Goal: Communication & Community: Connect with others

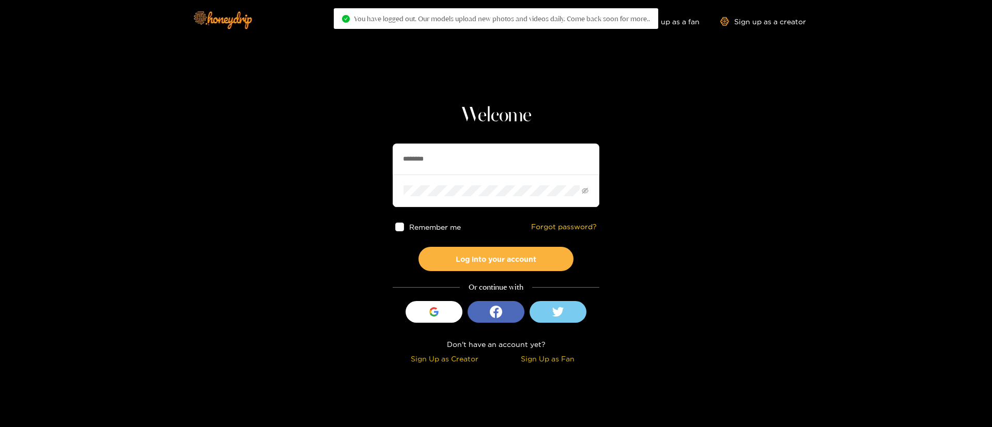
click at [467, 161] on input "********" at bounding box center [496, 159] width 207 height 31
paste input "*"
type input "*********"
click at [506, 256] on button "Log into your account" at bounding box center [495, 259] width 155 height 24
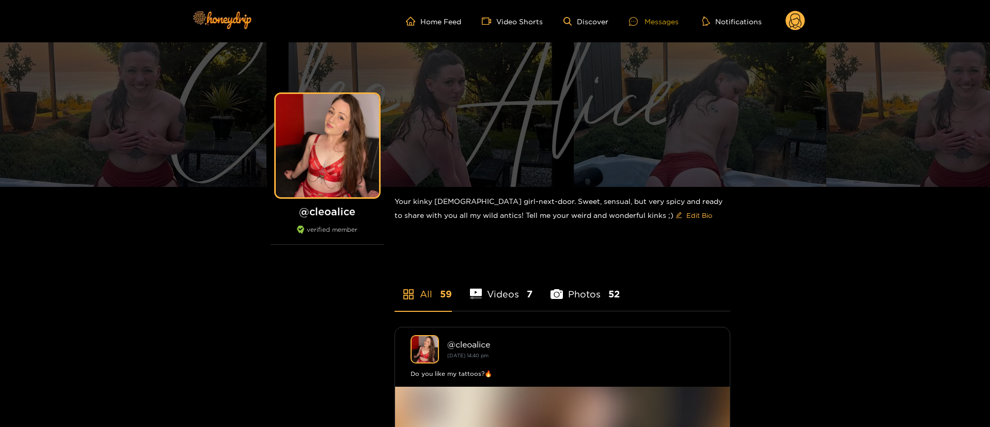
click at [647, 19] on div "Messages" at bounding box center [654, 21] width 50 height 12
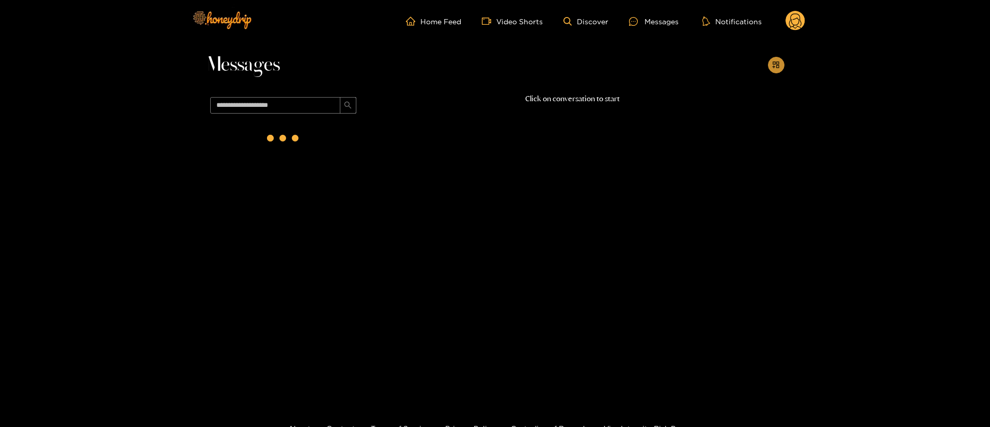
click at [778, 65] on icon "appstore-add" at bounding box center [776, 65] width 8 height 8
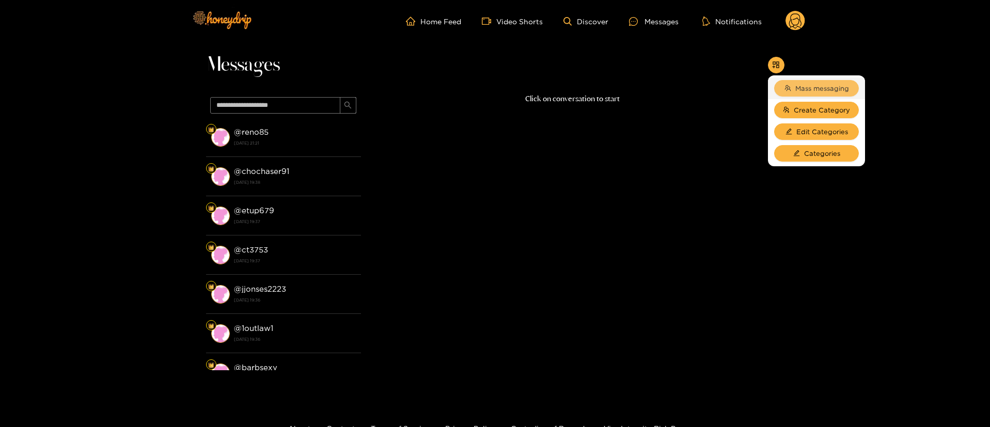
click at [803, 87] on span "Mass messaging" at bounding box center [823, 88] width 54 height 10
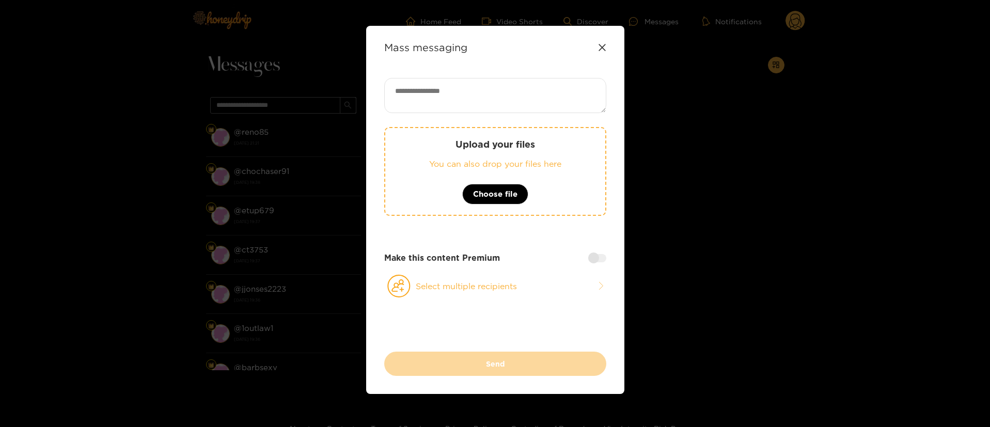
click at [604, 46] on icon at bounding box center [602, 47] width 8 height 8
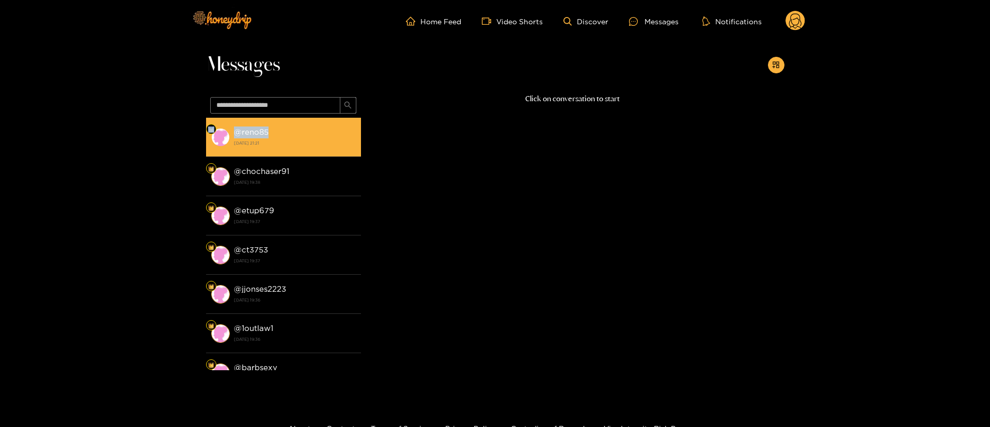
copy li "@ reno85"
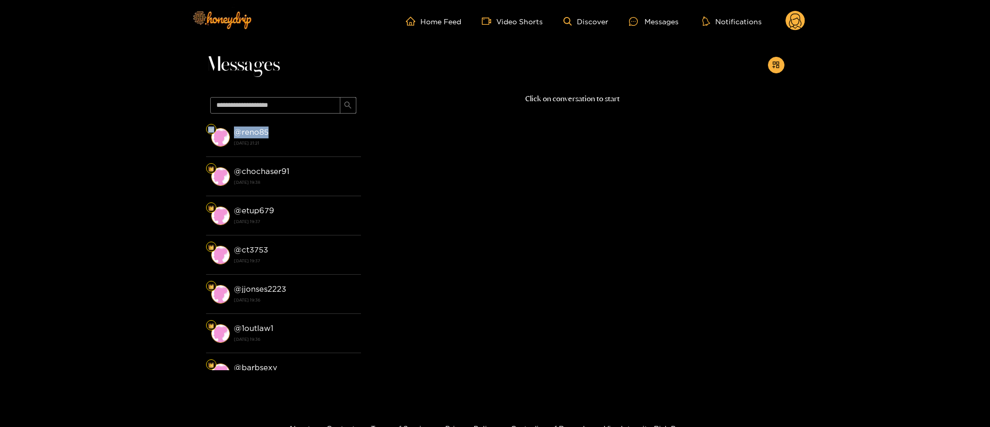
drag, startPoint x: 277, startPoint y: 130, endPoint x: 352, endPoint y: 8, distance: 143.5
click at [232, 132] on li "@ reno85 [DATE] 21:21" at bounding box center [283, 137] width 155 height 39
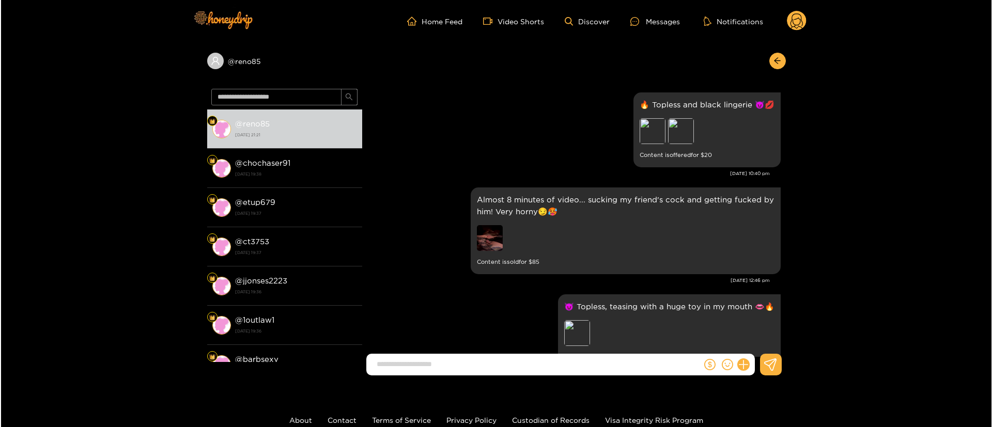
scroll to position [1895, 0]
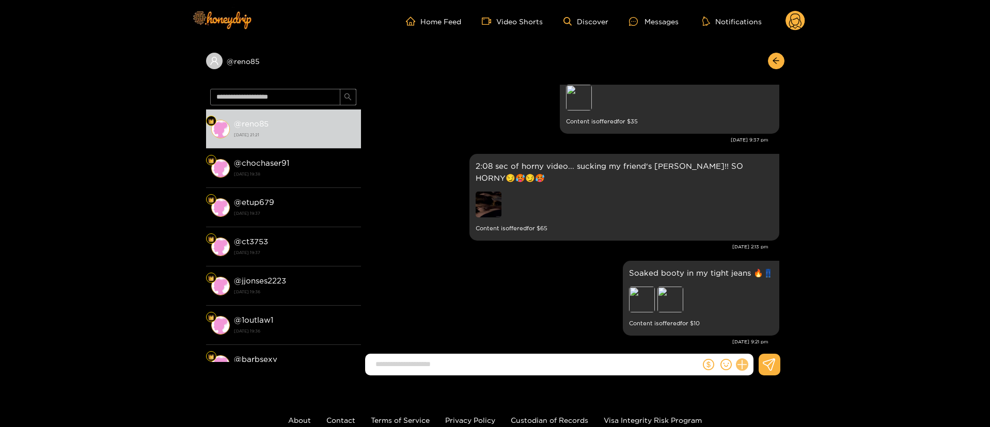
click at [746, 365] on icon at bounding box center [742, 365] width 12 height 12
click at [768, 334] on button at bounding box center [761, 339] width 36 height 23
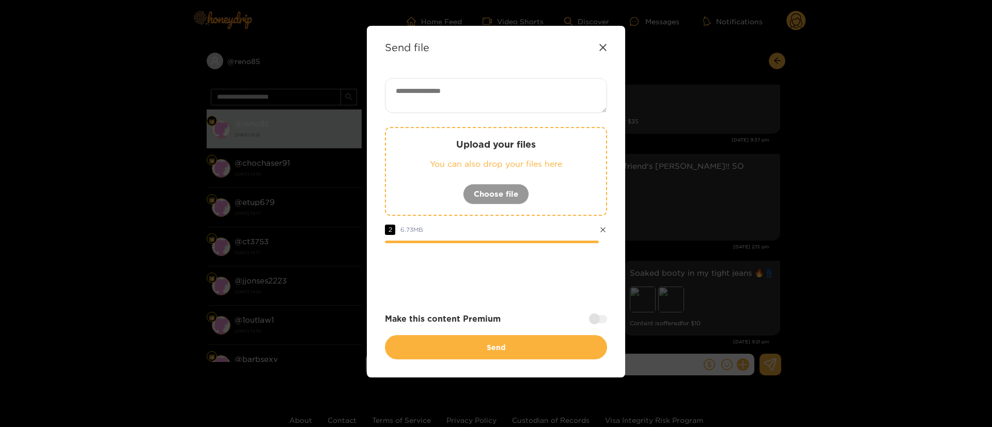
click at [593, 323] on div at bounding box center [598, 319] width 18 height 8
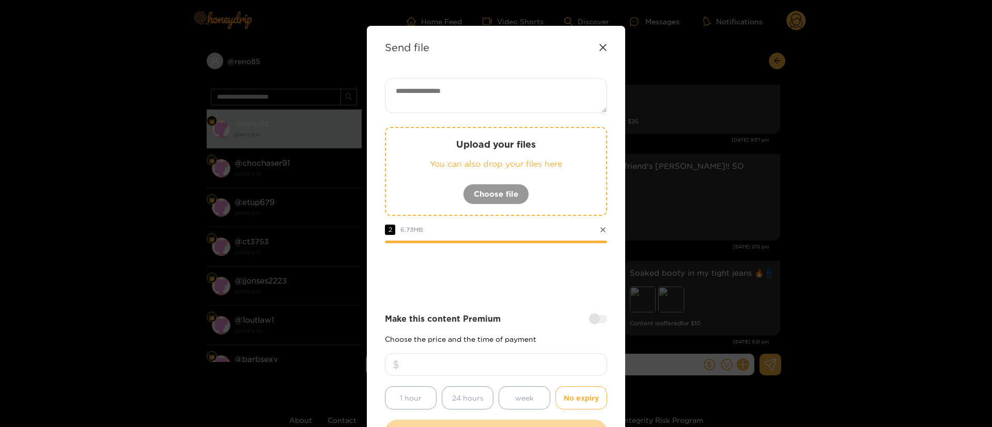
click at [525, 358] on input "number" at bounding box center [496, 364] width 222 height 23
type input "**"
click at [555, 281] on div at bounding box center [496, 271] width 222 height 41
click at [552, 282] on div at bounding box center [496, 271] width 222 height 41
click at [511, 273] on div at bounding box center [496, 271] width 222 height 41
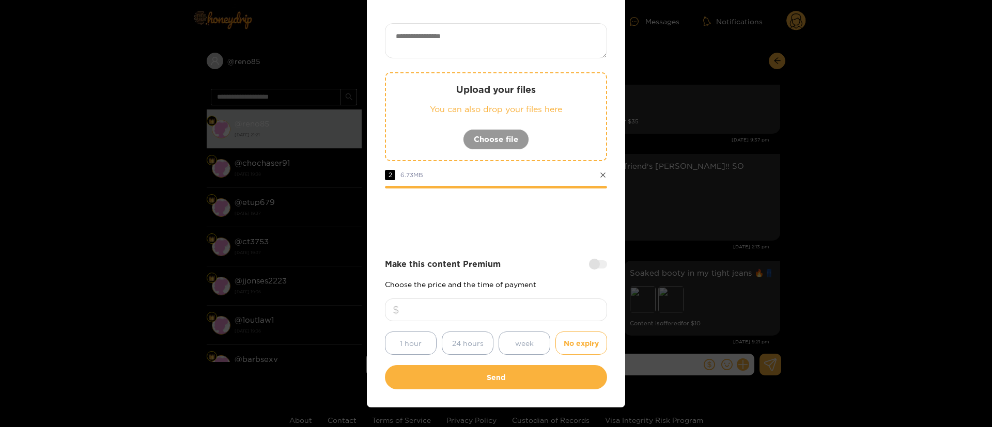
scroll to position [76, 0]
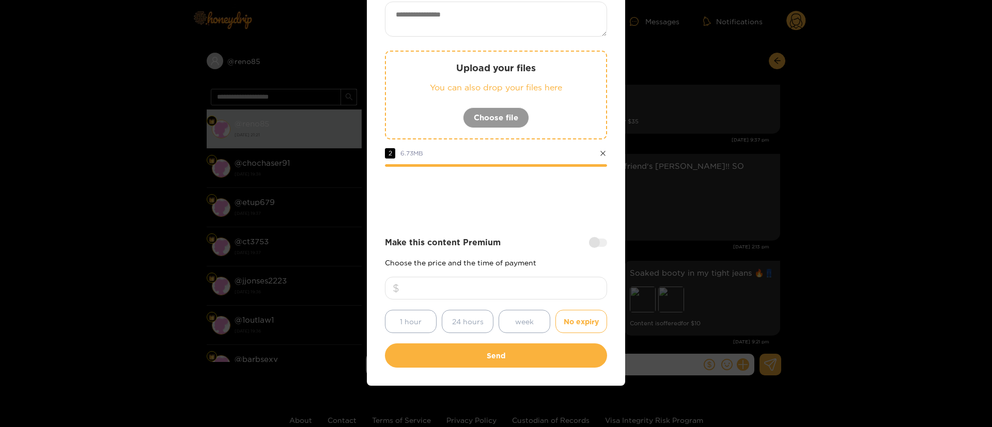
click at [548, 199] on div at bounding box center [496, 195] width 222 height 41
click at [554, 195] on div at bounding box center [496, 195] width 222 height 41
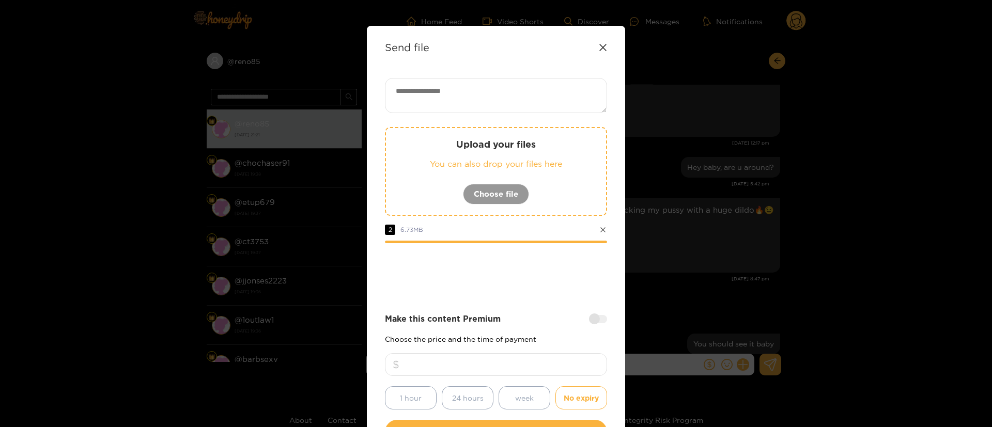
scroll to position [1229, 0]
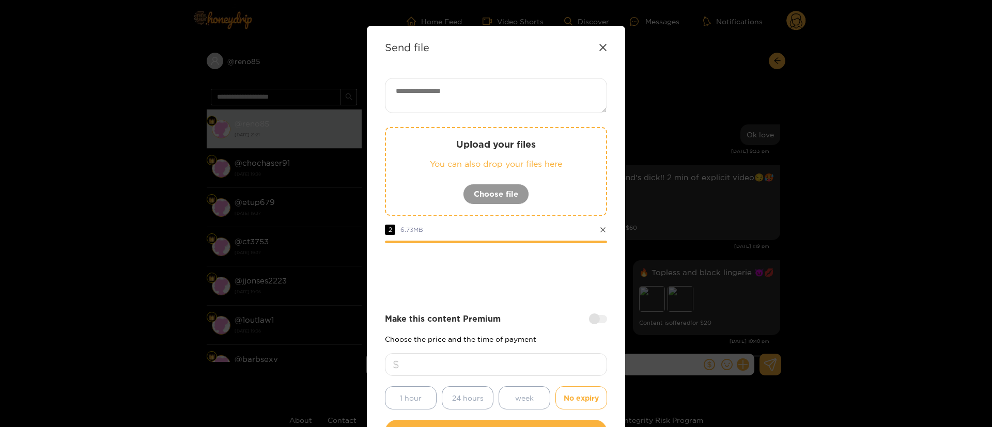
click at [532, 292] on div "Upload your files You can also drop your files here Choose file 2 6.73 MB Make …" at bounding box center [496, 261] width 222 height 366
click at [534, 362] on input "**" at bounding box center [496, 364] width 222 height 23
click at [521, 283] on div at bounding box center [496, 271] width 222 height 41
click at [523, 89] on textarea at bounding box center [496, 95] width 222 height 35
click at [492, 105] on textarea at bounding box center [496, 95] width 222 height 35
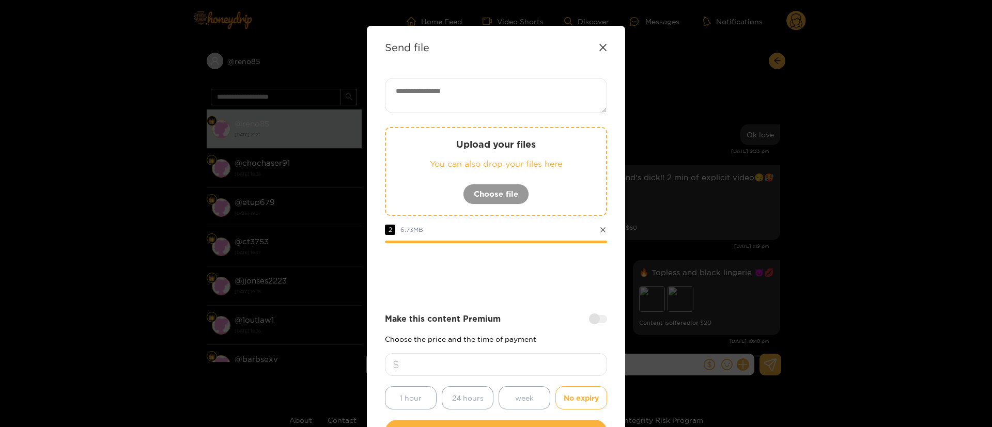
click at [472, 100] on textarea at bounding box center [496, 95] width 222 height 35
click at [487, 91] on textarea at bounding box center [496, 95] width 222 height 35
click at [532, 283] on div at bounding box center [496, 271] width 222 height 41
click at [548, 259] on div at bounding box center [496, 271] width 222 height 41
click at [531, 266] on div at bounding box center [496, 271] width 222 height 41
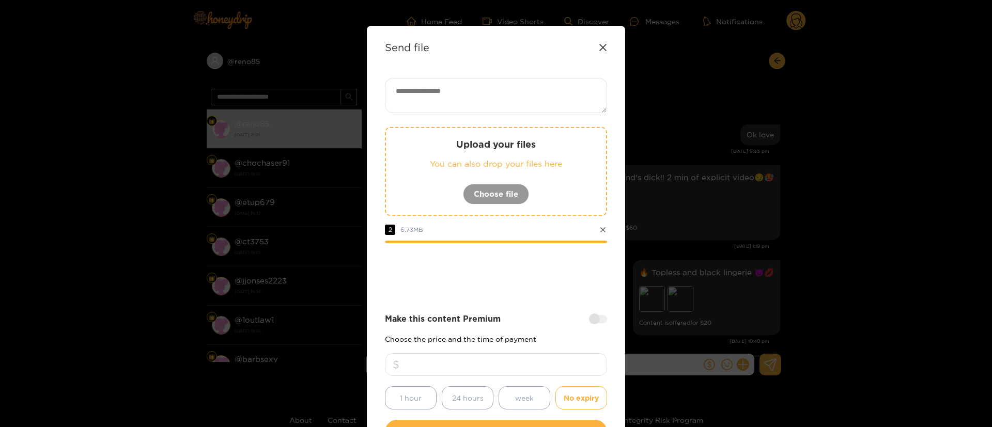
click at [455, 92] on textarea at bounding box center [496, 95] width 222 height 35
drag, startPoint x: 481, startPoint y: 116, endPoint x: 476, endPoint y: 101, distance: 15.7
click at [480, 113] on div "Upload your files You can also drop your files here Choose file 2 6.73 MB Make …" at bounding box center [496, 261] width 222 height 366
click at [476, 100] on textarea at bounding box center [496, 95] width 222 height 35
paste textarea "**********"
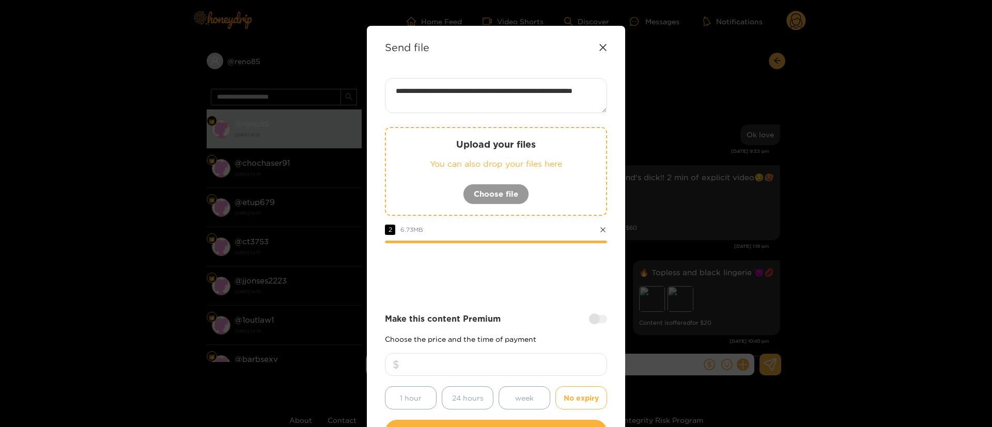
type textarea "**********"
click at [537, 308] on div "**********" at bounding box center [496, 261] width 222 height 366
click at [549, 305] on div "**********" at bounding box center [496, 261] width 222 height 366
click at [553, 301] on div "**********" at bounding box center [496, 261] width 222 height 366
click at [548, 277] on div at bounding box center [496, 271] width 222 height 41
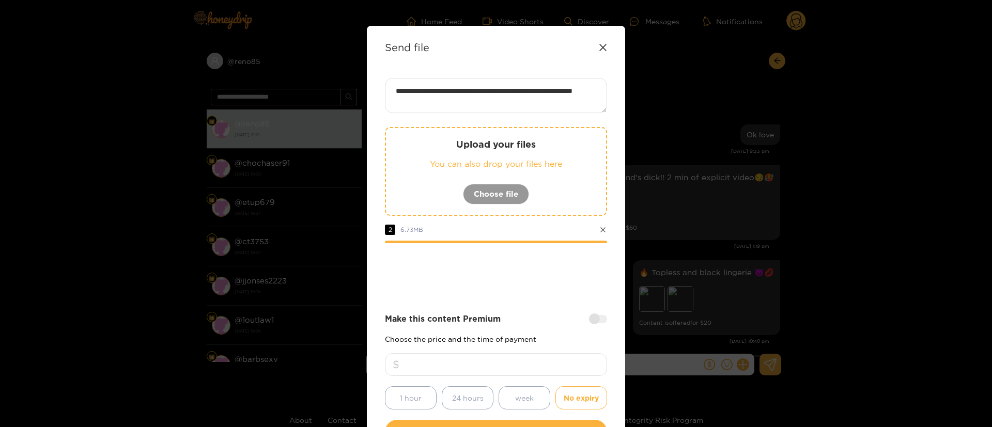
click at [546, 277] on div at bounding box center [496, 271] width 222 height 41
click at [551, 278] on div at bounding box center [496, 271] width 222 height 41
click at [554, 277] on div at bounding box center [496, 271] width 222 height 41
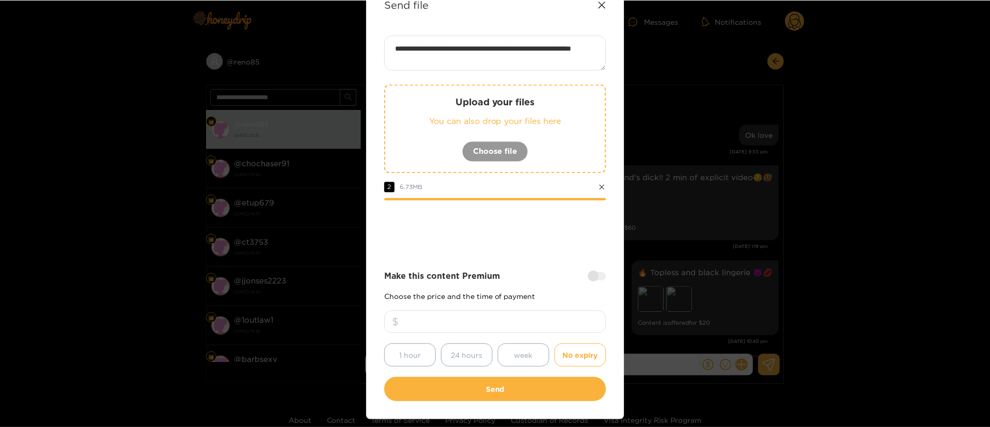
scroll to position [76, 0]
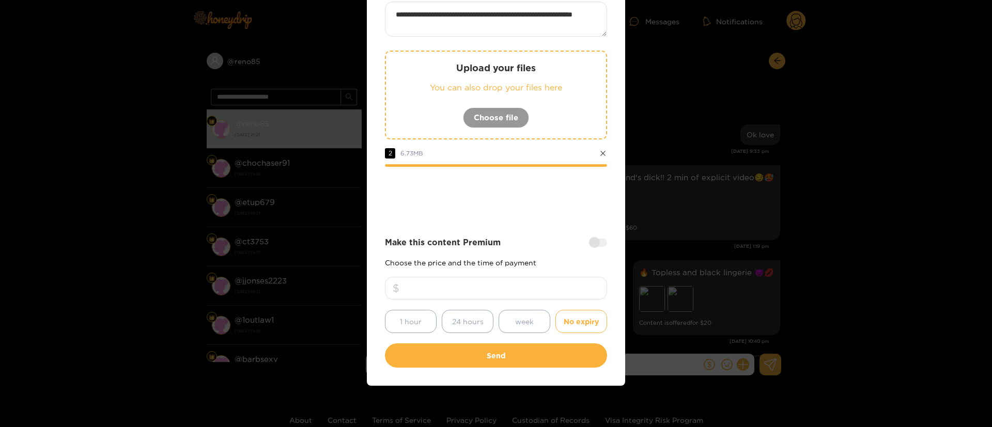
click at [499, 230] on div "**********" at bounding box center [496, 185] width 222 height 366
click at [538, 202] on div at bounding box center [496, 195] width 222 height 41
click at [544, 205] on div at bounding box center [496, 195] width 222 height 41
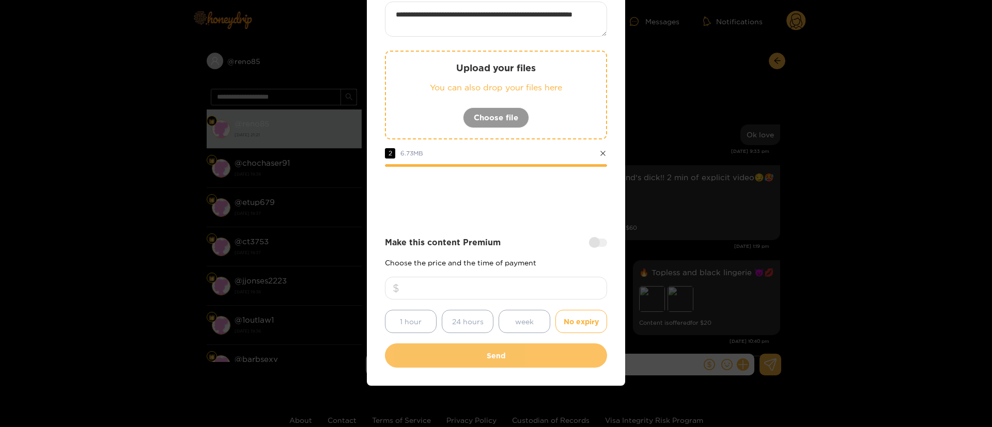
click at [501, 350] on button "Send" at bounding box center [496, 356] width 222 height 24
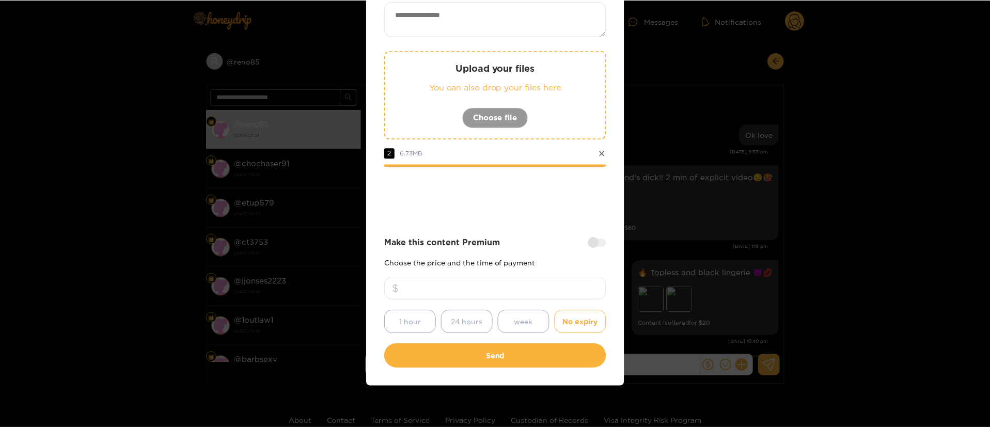
scroll to position [15, 0]
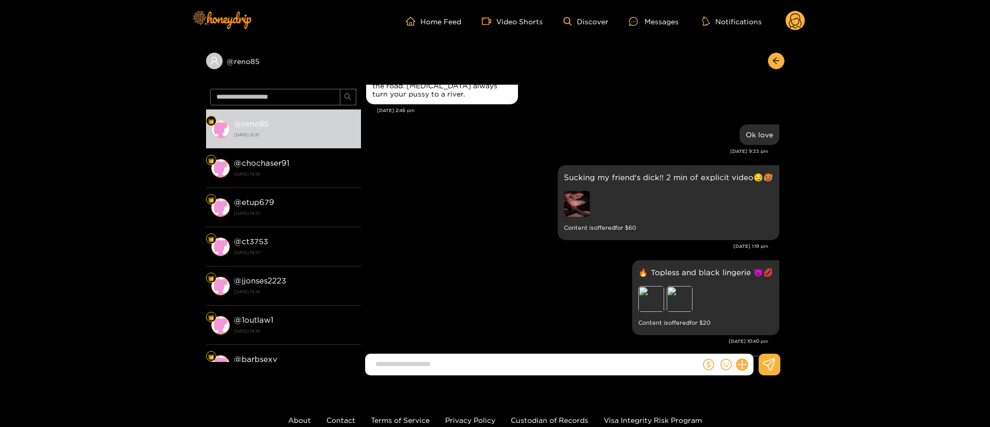
click at [787, 60] on div "@ reno85 @ reno85 [DATE] 21:21 @ chochaser91 [DATE] 19:38 @ etup679 [DATE] 19:3…" at bounding box center [495, 213] width 990 height 342
drag, startPoint x: 769, startPoint y: 72, endPoint x: 814, endPoint y: 20, distance: 68.9
click at [773, 70] on div "@ reno85" at bounding box center [495, 63] width 579 height 42
click at [775, 66] on button "button" at bounding box center [776, 61] width 17 height 17
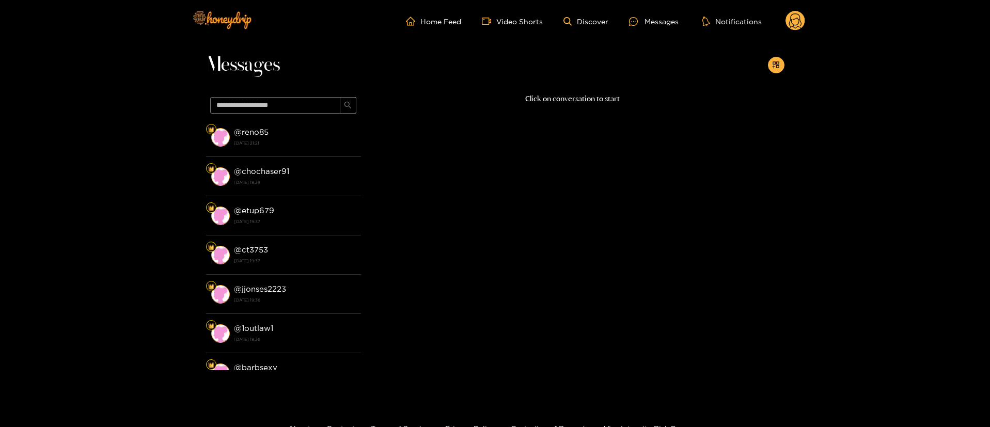
drag, startPoint x: 803, startPoint y: 17, endPoint x: 828, endPoint y: 116, distance: 102.4
click at [805, 17] on header "Home Feed Video Shorts Discover Messages Notifications 0" at bounding box center [495, 21] width 990 height 42
click at [801, 20] on circle at bounding box center [796, 21] width 20 height 20
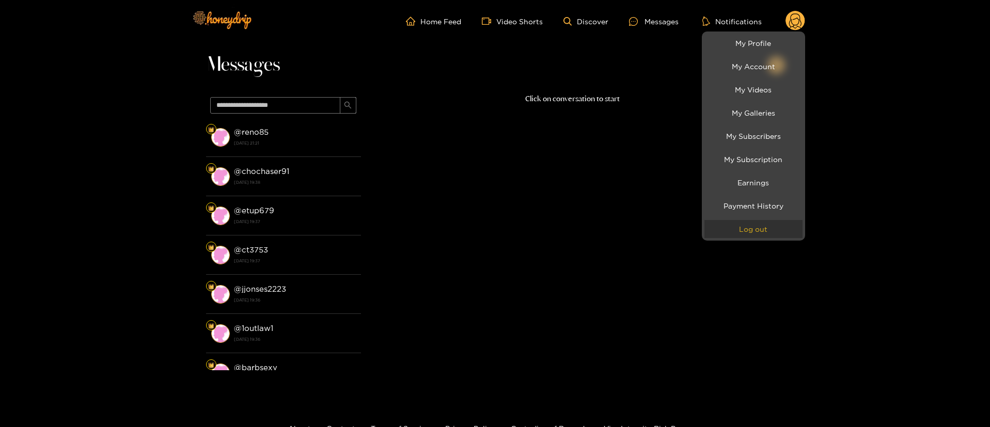
click at [773, 227] on button "Log out" at bounding box center [754, 229] width 98 height 18
